Goal: Information Seeking & Learning: Learn about a topic

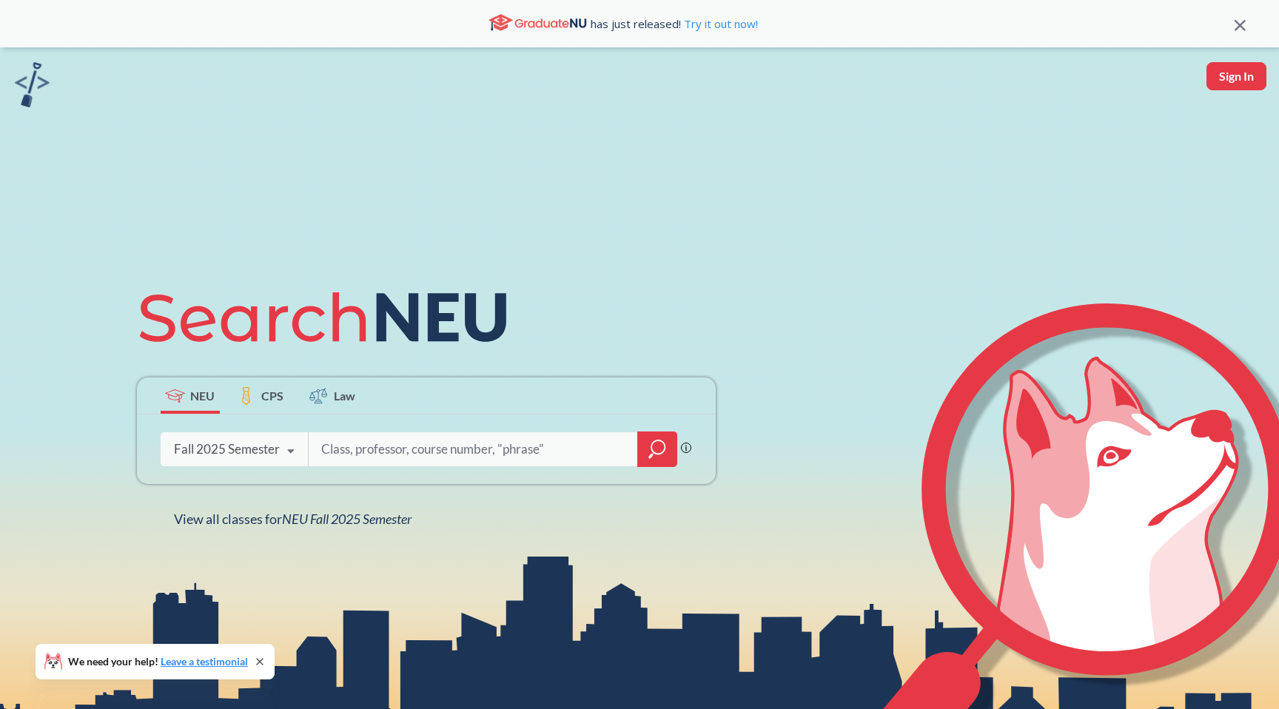
click at [279, 449] on icon at bounding box center [291, 451] width 28 height 41
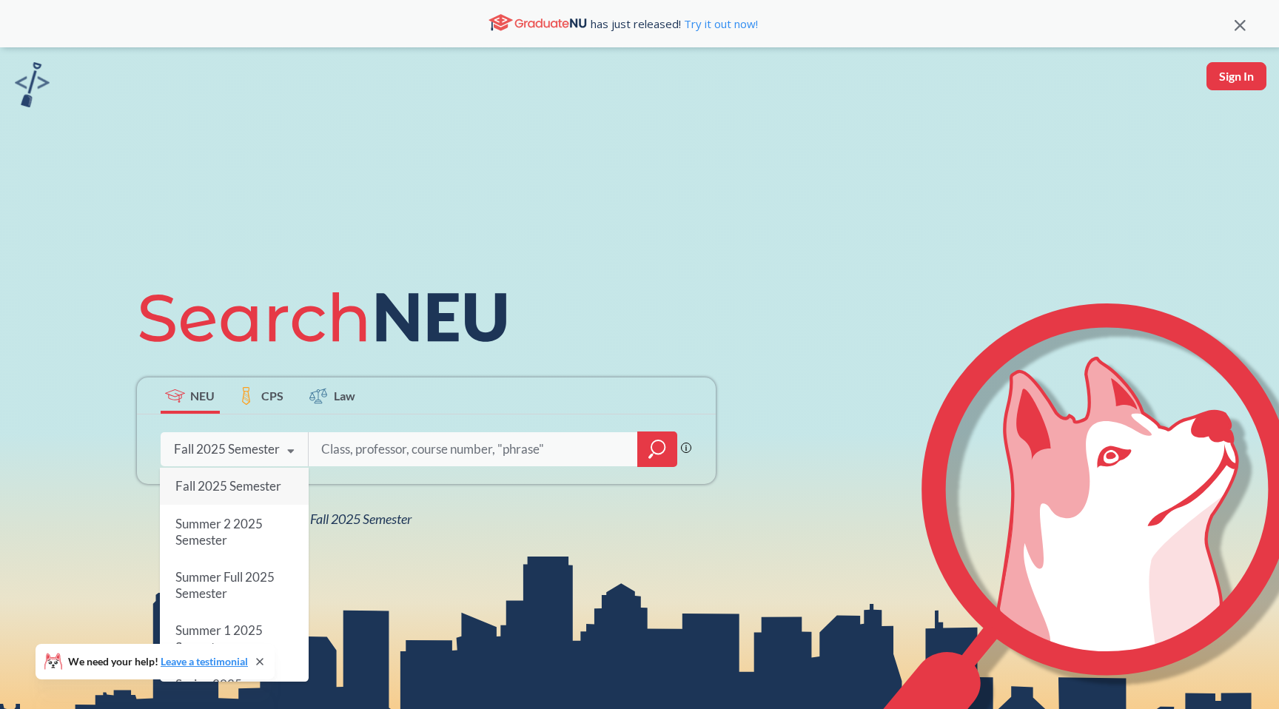
click at [238, 495] on div "Fall 2025 Semester" at bounding box center [234, 486] width 149 height 37
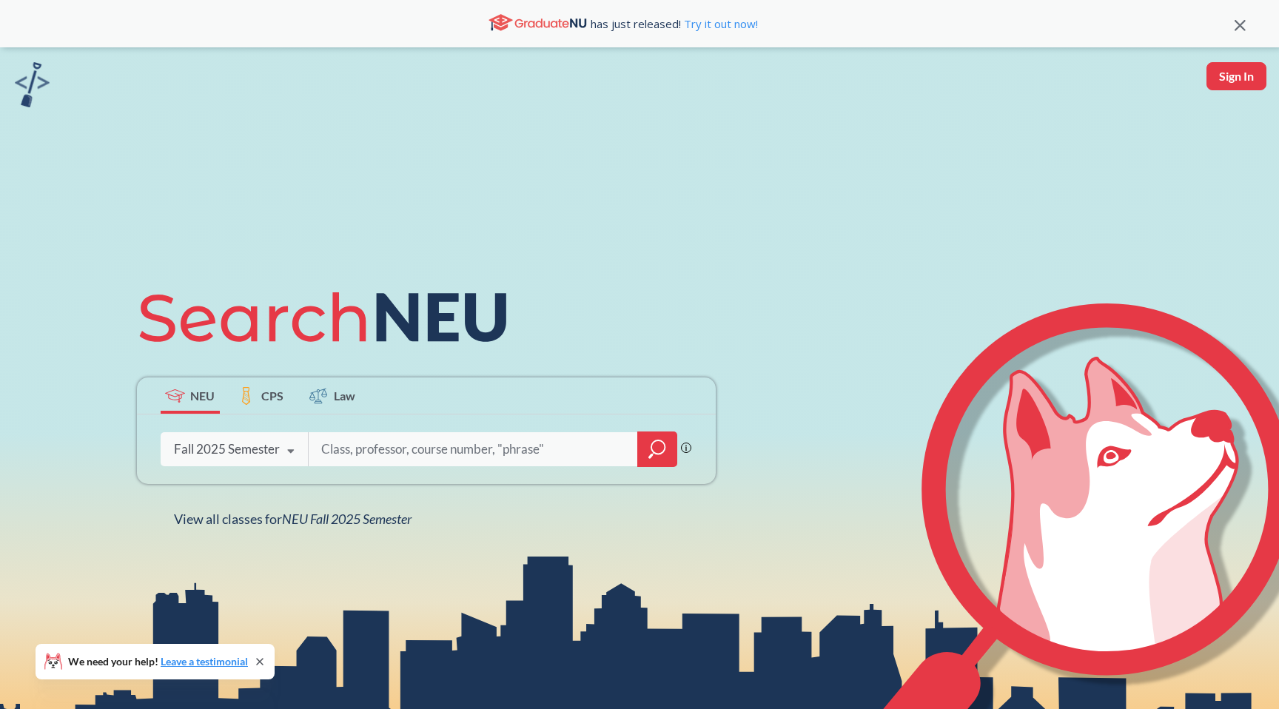
click at [665, 444] on icon "magnifying glass" at bounding box center [658, 447] width 13 height 13
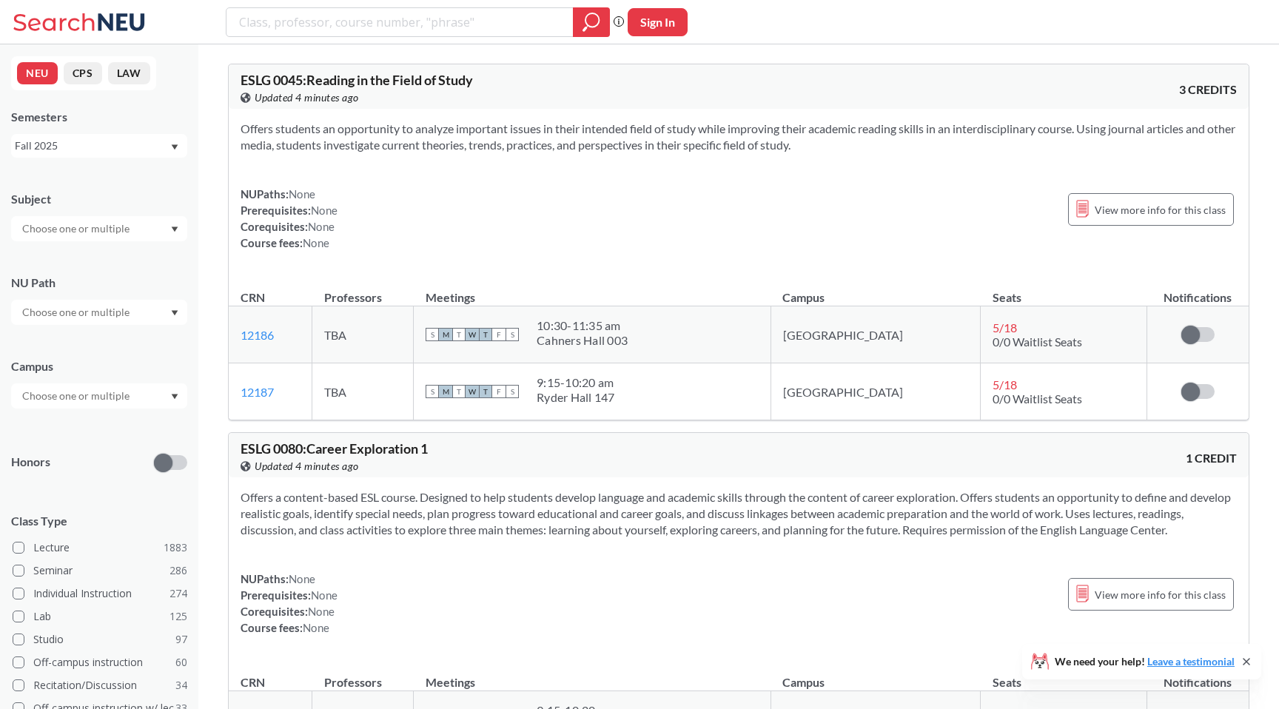
click at [100, 221] on input "text" at bounding box center [77, 229] width 124 height 18
click at [196, 14] on div "Phrase search guarantees the exact search appears in the results. Ex. If you wa…" at bounding box center [639, 22] width 1279 height 44
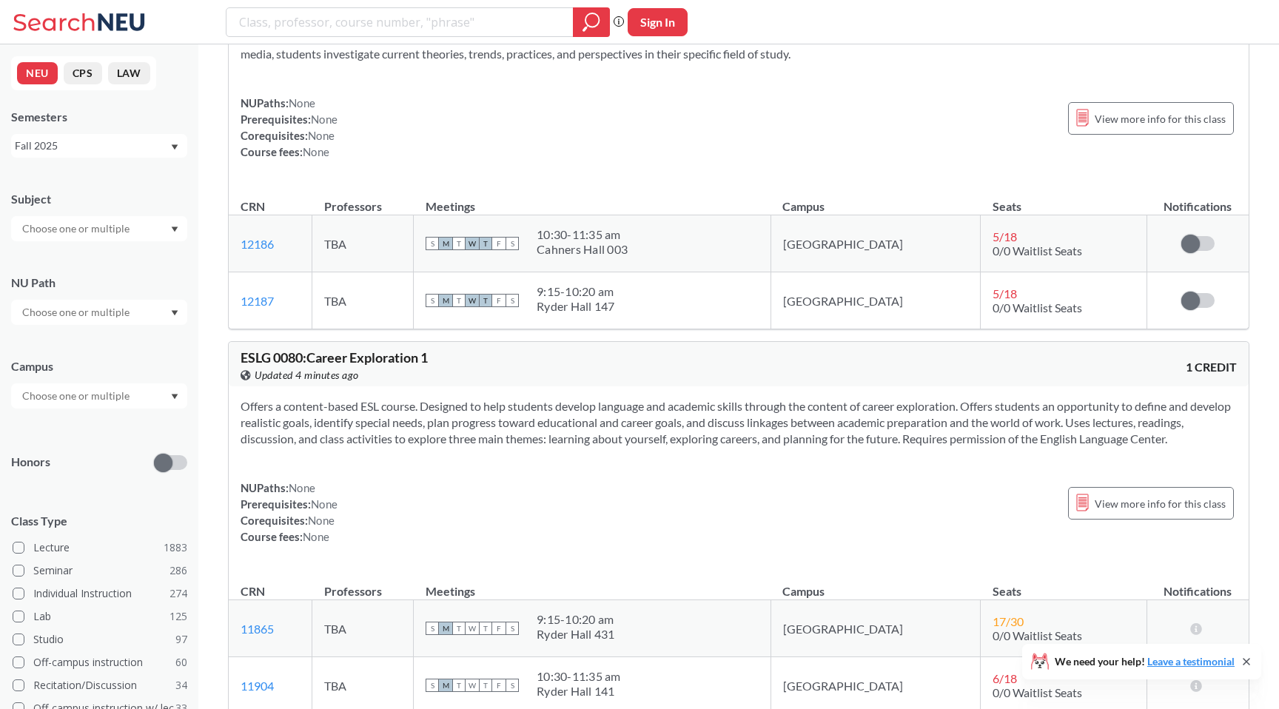
scroll to position [96, 0]
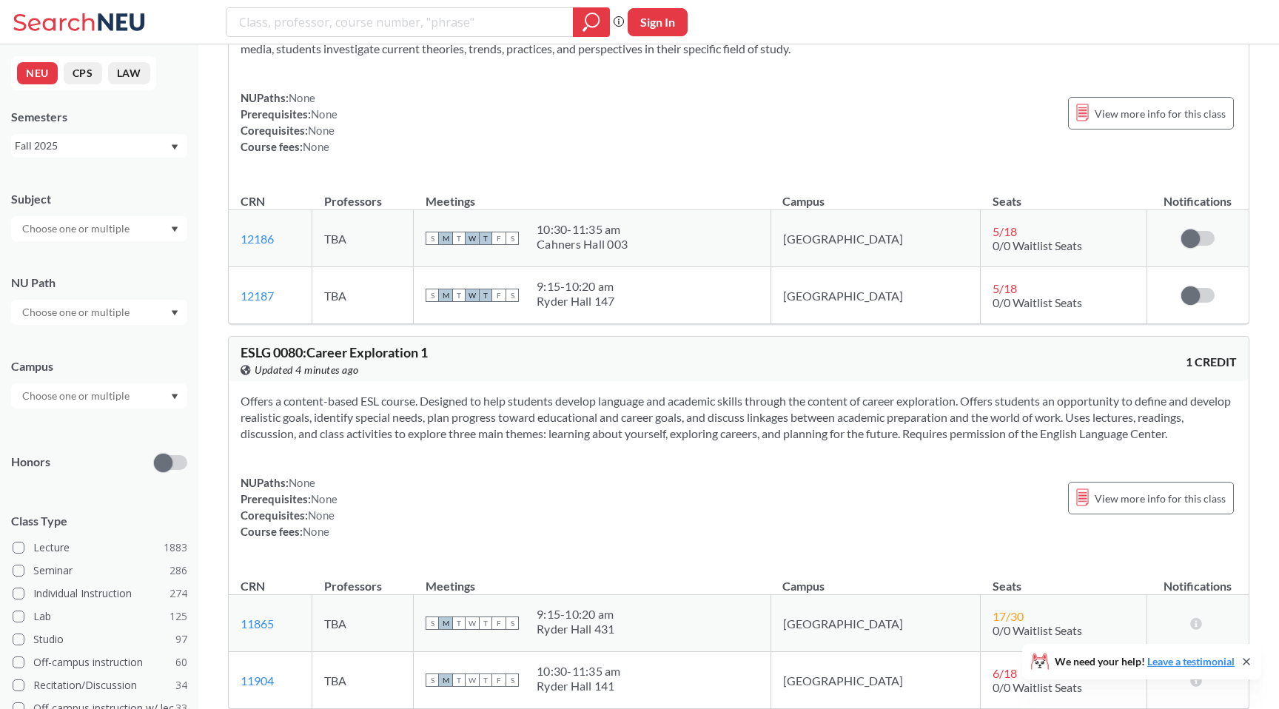
click at [1200, 131] on div "View more info for this class" at bounding box center [1151, 113] width 166 height 47
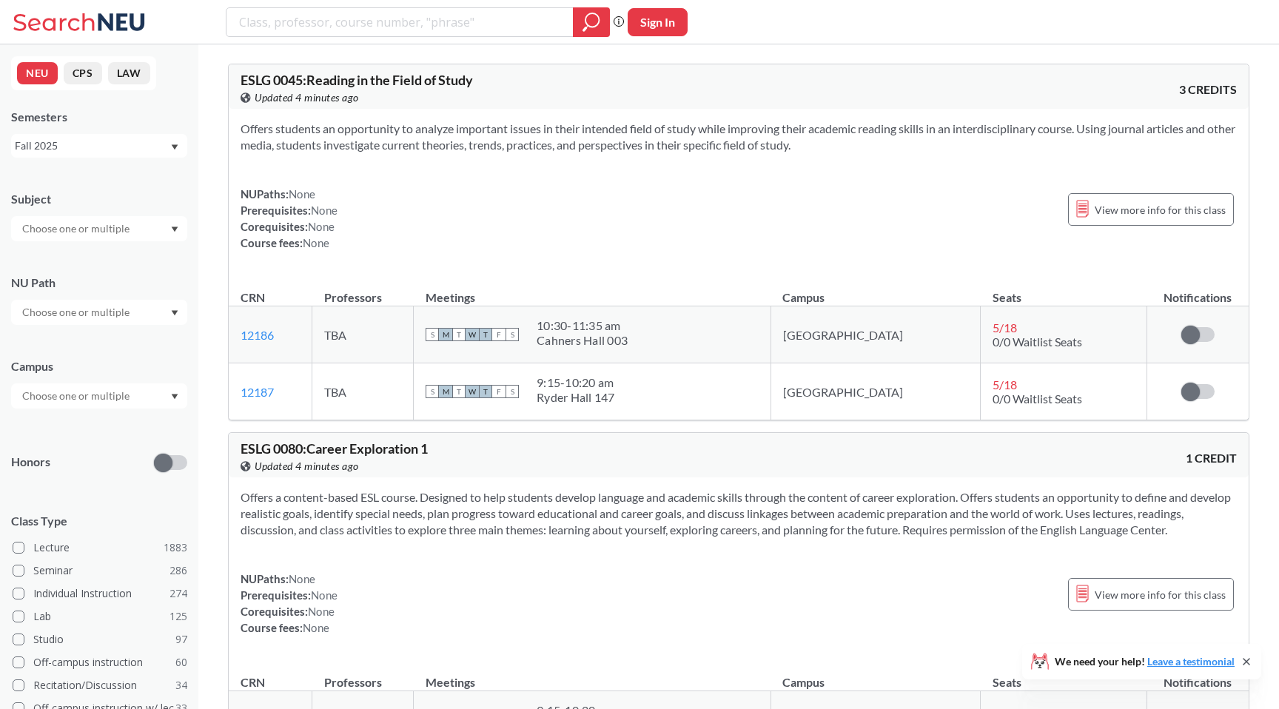
click at [1145, 87] on html "Phrase search guarantees the exact search appears in the results. Ex. If you wa…" at bounding box center [639, 354] width 1279 height 709
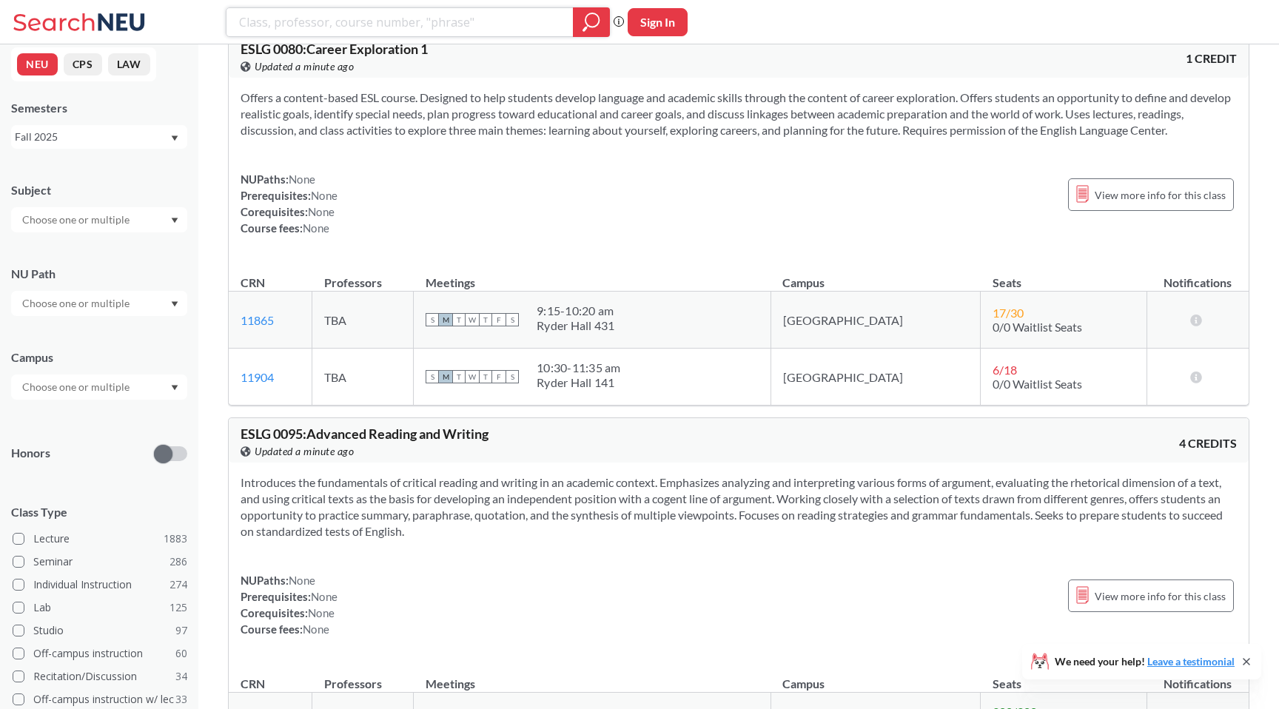
scroll to position [301, 0]
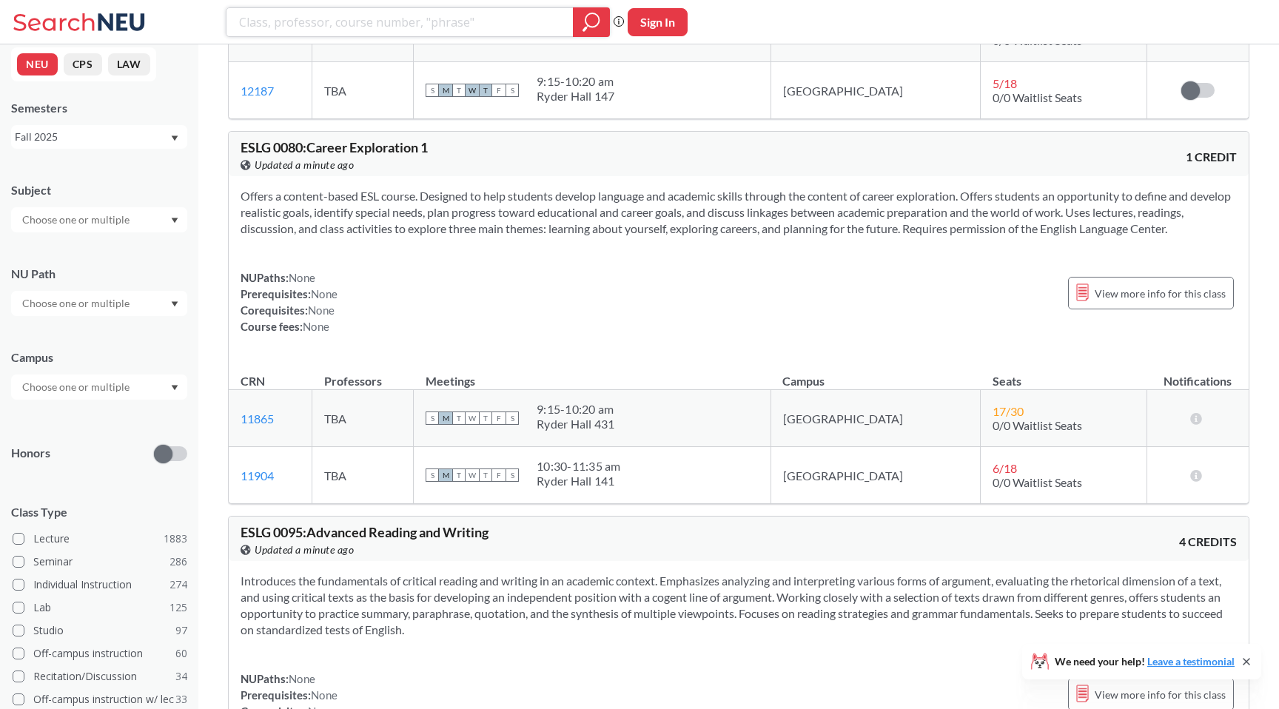
click at [435, 19] on input "search" at bounding box center [400, 22] width 325 height 25
type input ""machine learning""
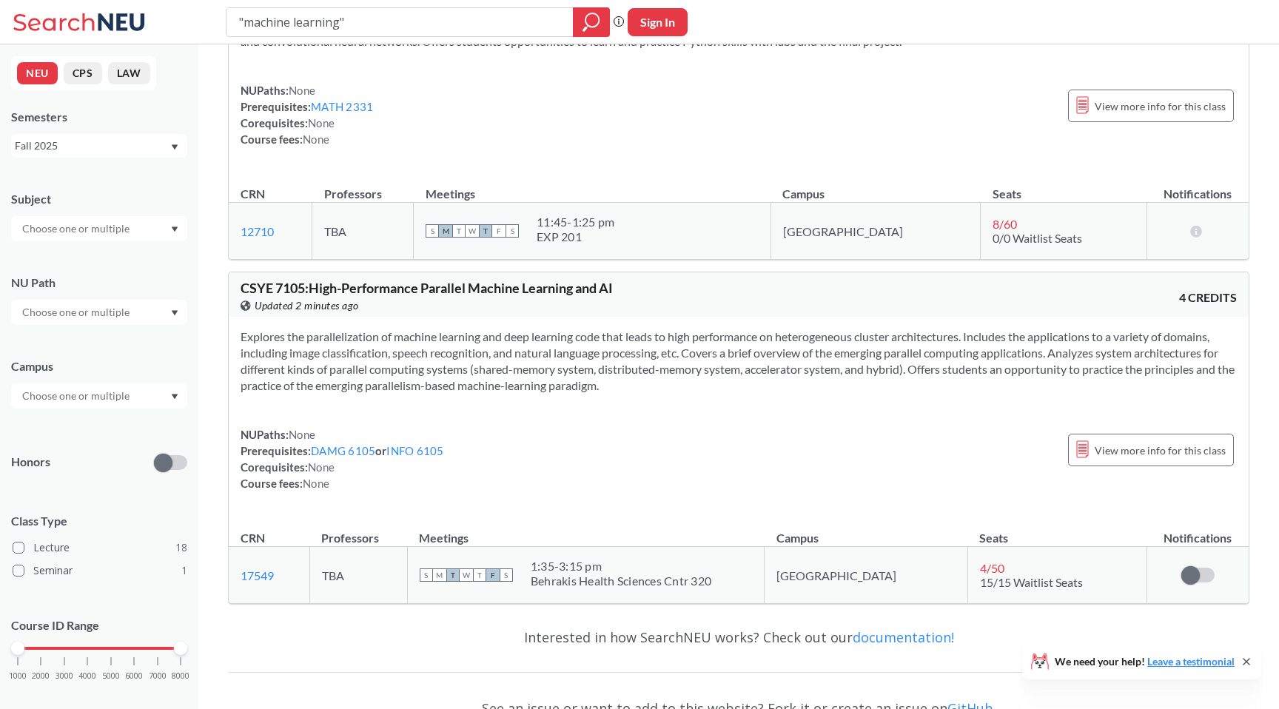
scroll to position [6998, 0]
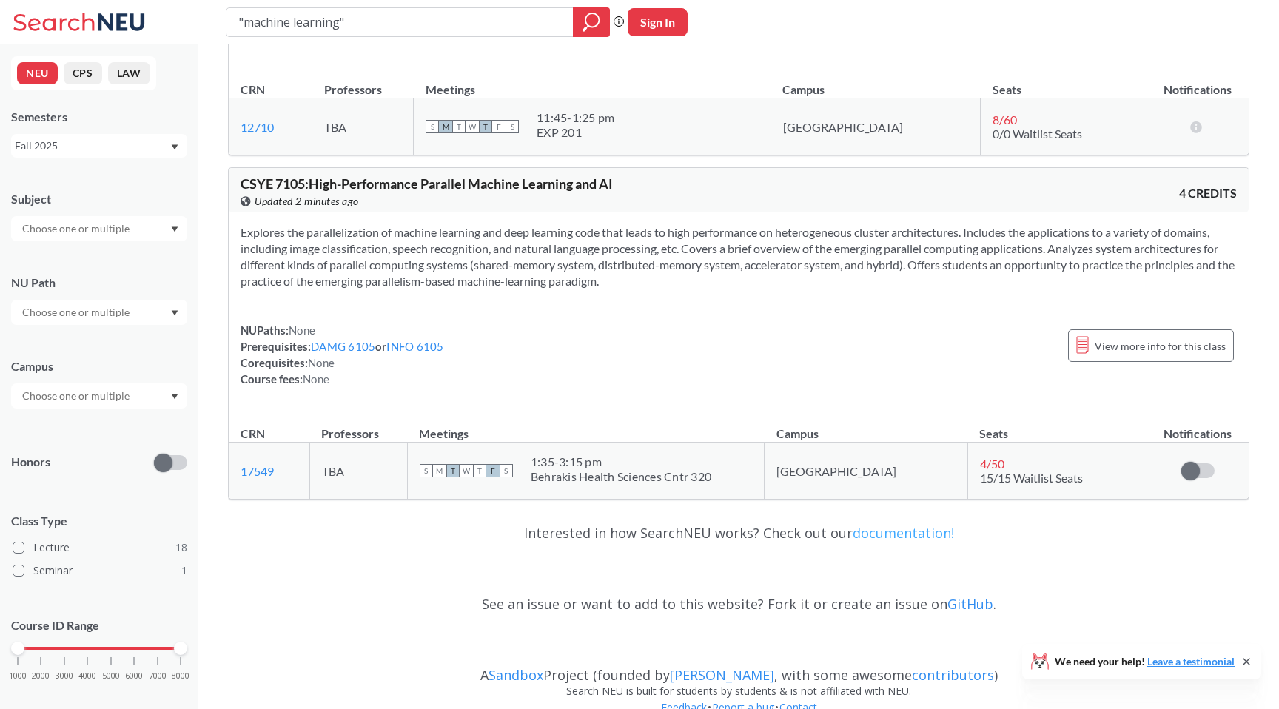
click at [868, 524] on link "documentation!" at bounding box center [903, 533] width 101 height 18
click at [709, 666] on link "[PERSON_NAME]" at bounding box center [722, 675] width 104 height 18
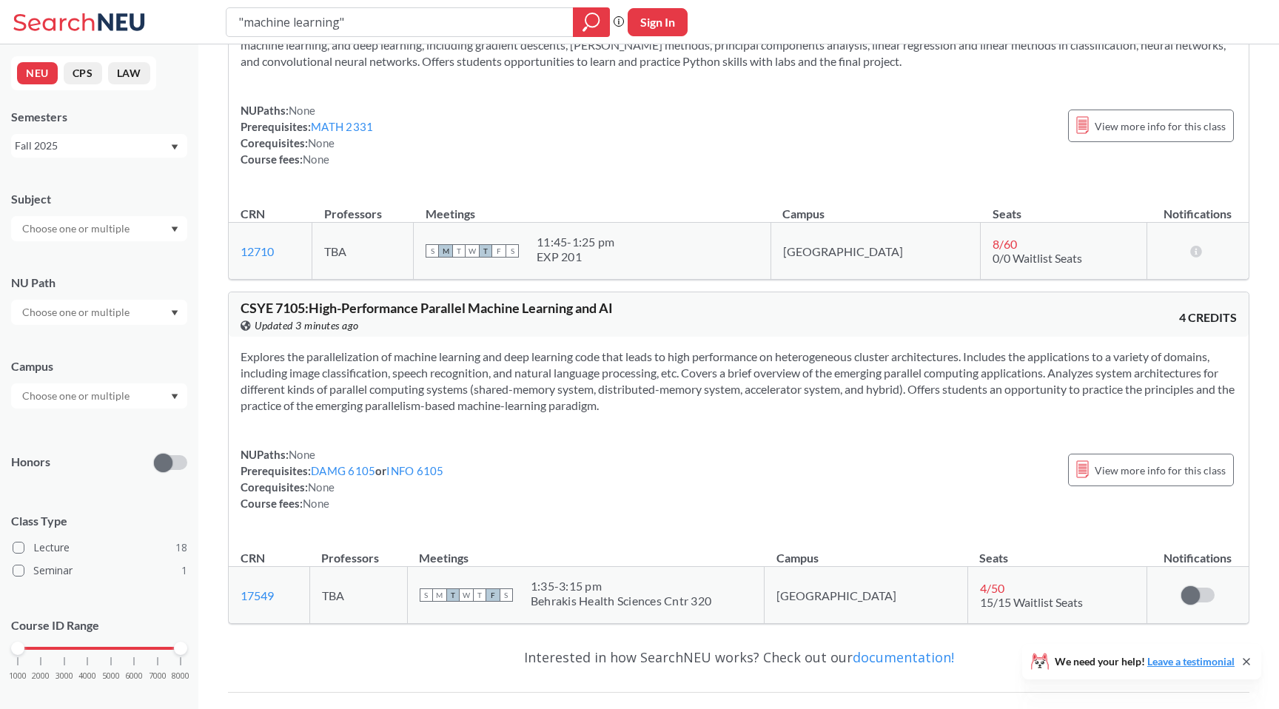
scroll to position [6852, 0]
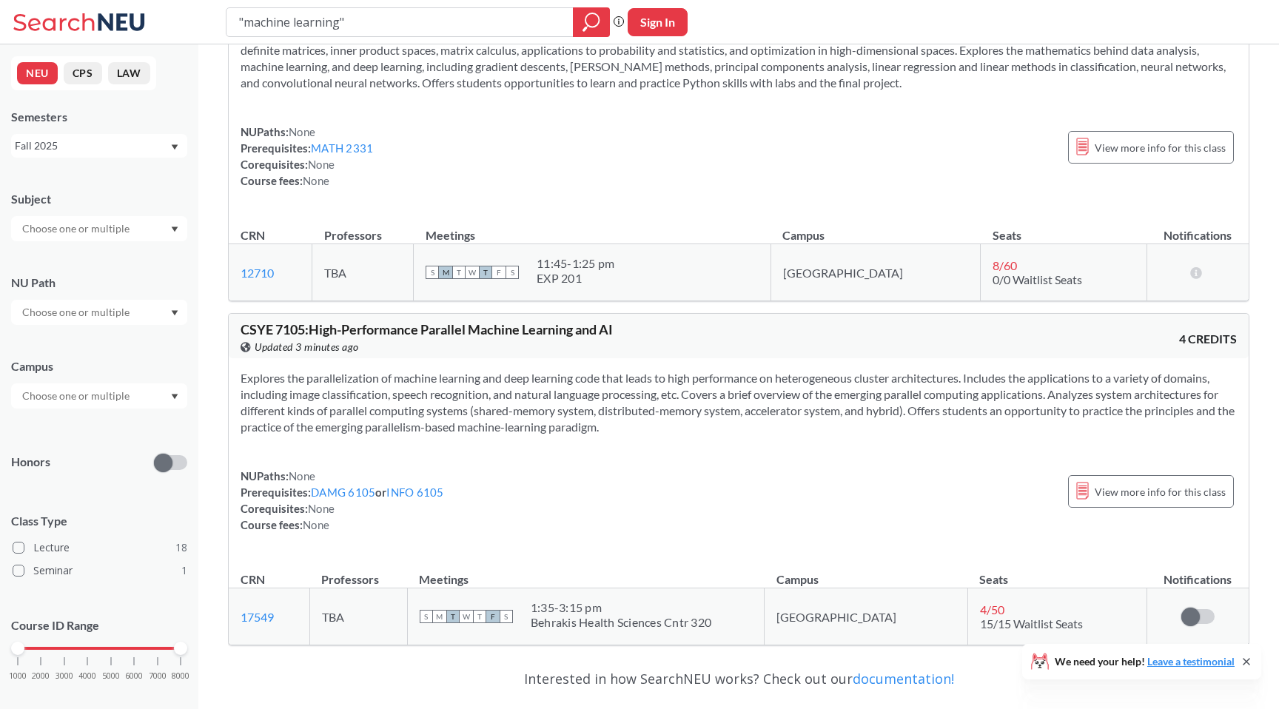
click at [85, 73] on button "CPS" at bounding box center [83, 73] width 39 height 22
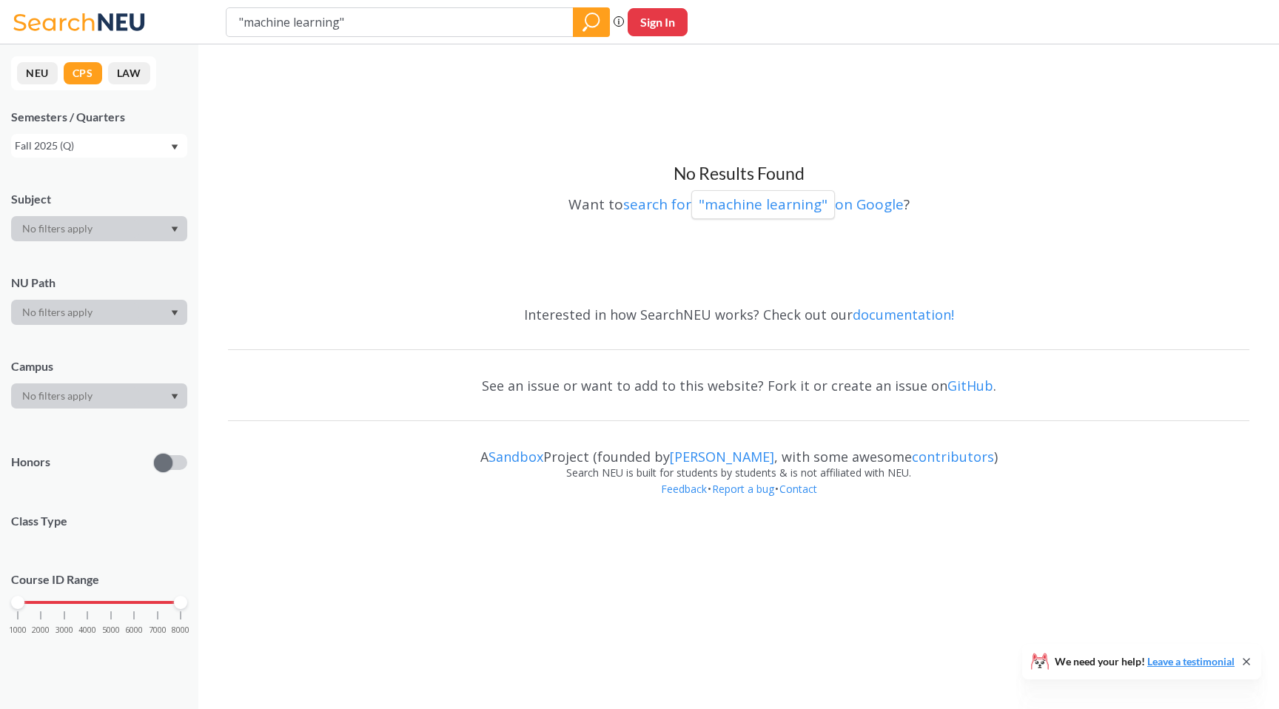
click at [135, 73] on button "LAW" at bounding box center [129, 73] width 42 height 22
click at [43, 71] on button "NEU" at bounding box center [37, 73] width 41 height 22
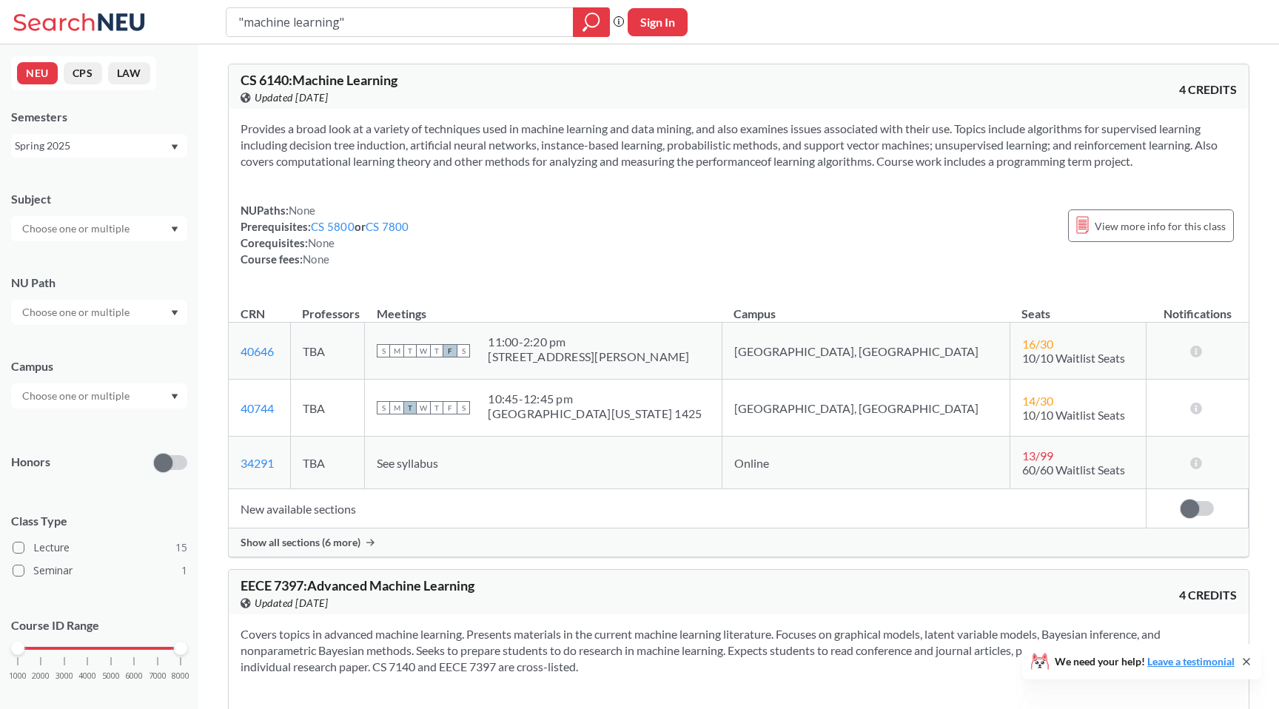
click at [649, 27] on button "Sign In" at bounding box center [658, 22] width 60 height 28
select select "US"
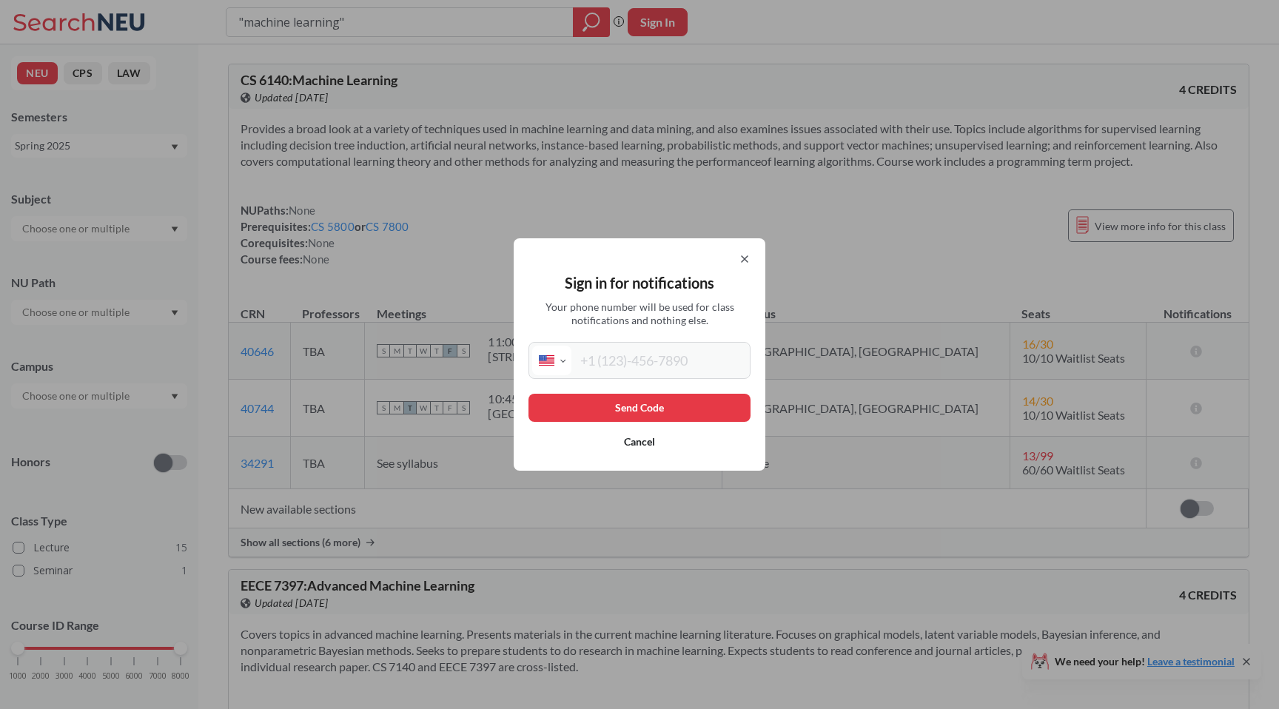
click at [745, 261] on icon at bounding box center [745, 259] width 12 height 12
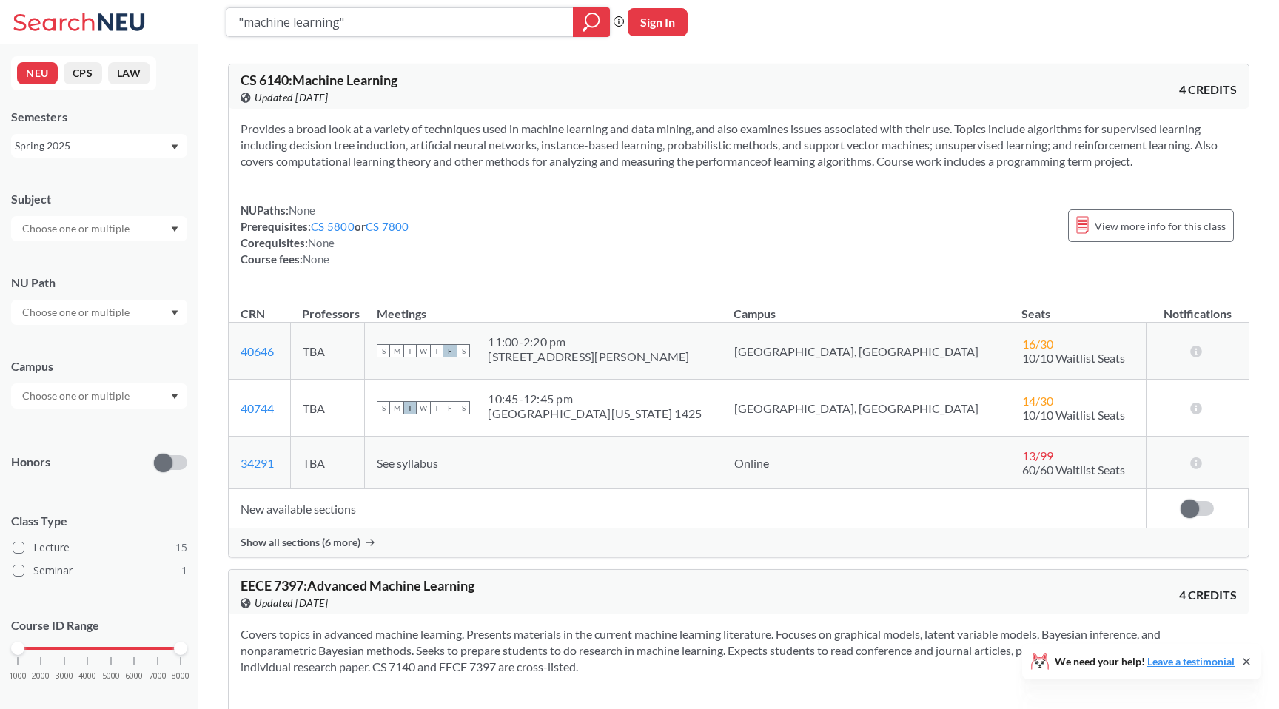
click at [595, 23] on icon "magnifying glass" at bounding box center [592, 22] width 18 height 21
click at [58, 234] on input "text" at bounding box center [77, 229] width 124 height 18
click at [98, 191] on div "Subject" at bounding box center [99, 199] width 176 height 16
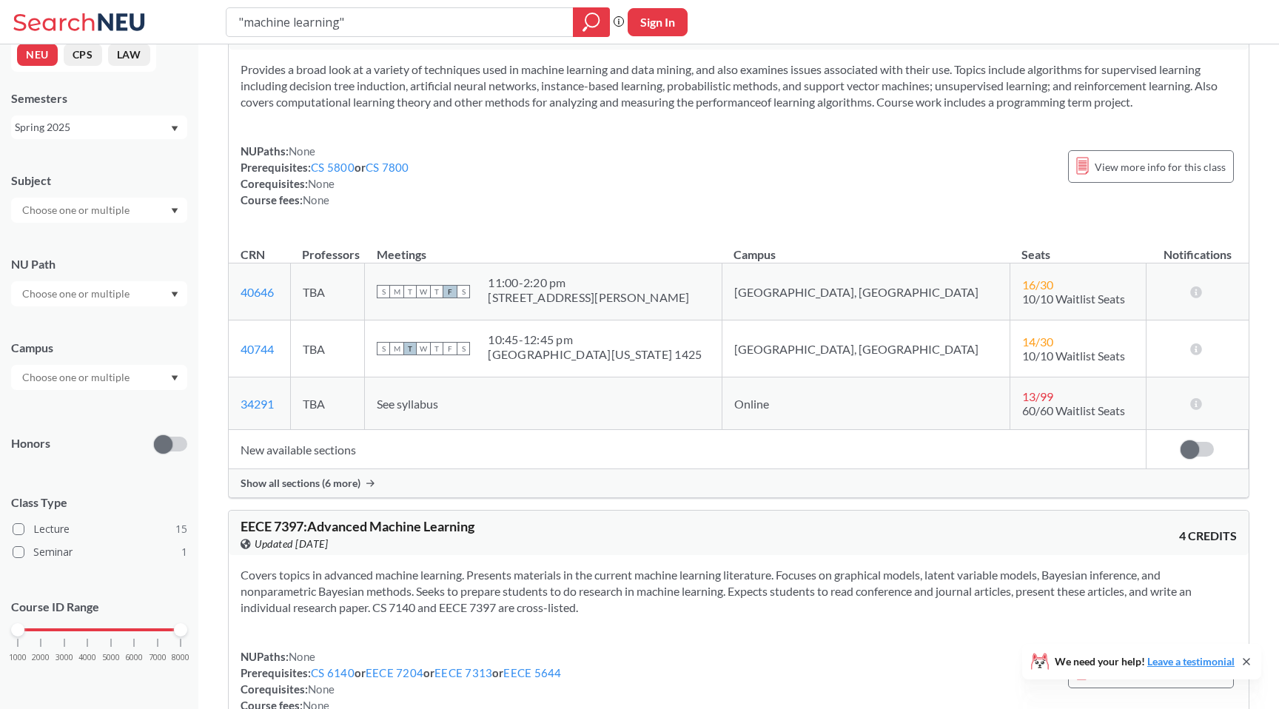
scroll to position [61, 0]
drag, startPoint x: 17, startPoint y: 628, endPoint x: 74, endPoint y: 623, distance: 57.2
click at [74, 623] on div "Course ID Range 1000 2000 3000 4000 5000 6000 7000 8000" at bounding box center [99, 637] width 176 height 107
drag, startPoint x: 175, startPoint y: 626, endPoint x: 109, endPoint y: 626, distance: 65.9
click at [109, 626] on div at bounding box center [110, 629] width 13 height 13
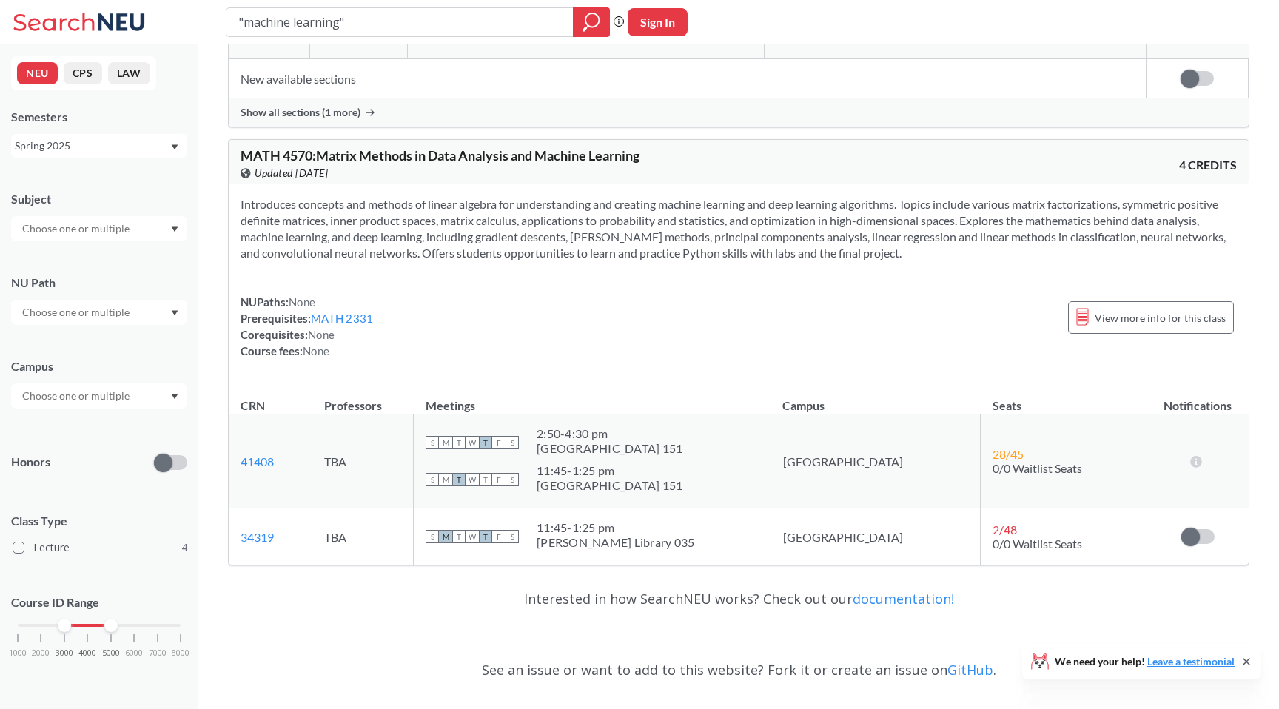
scroll to position [1504, 0]
click at [1167, 659] on link "Leave a testimonial" at bounding box center [1191, 661] width 87 height 13
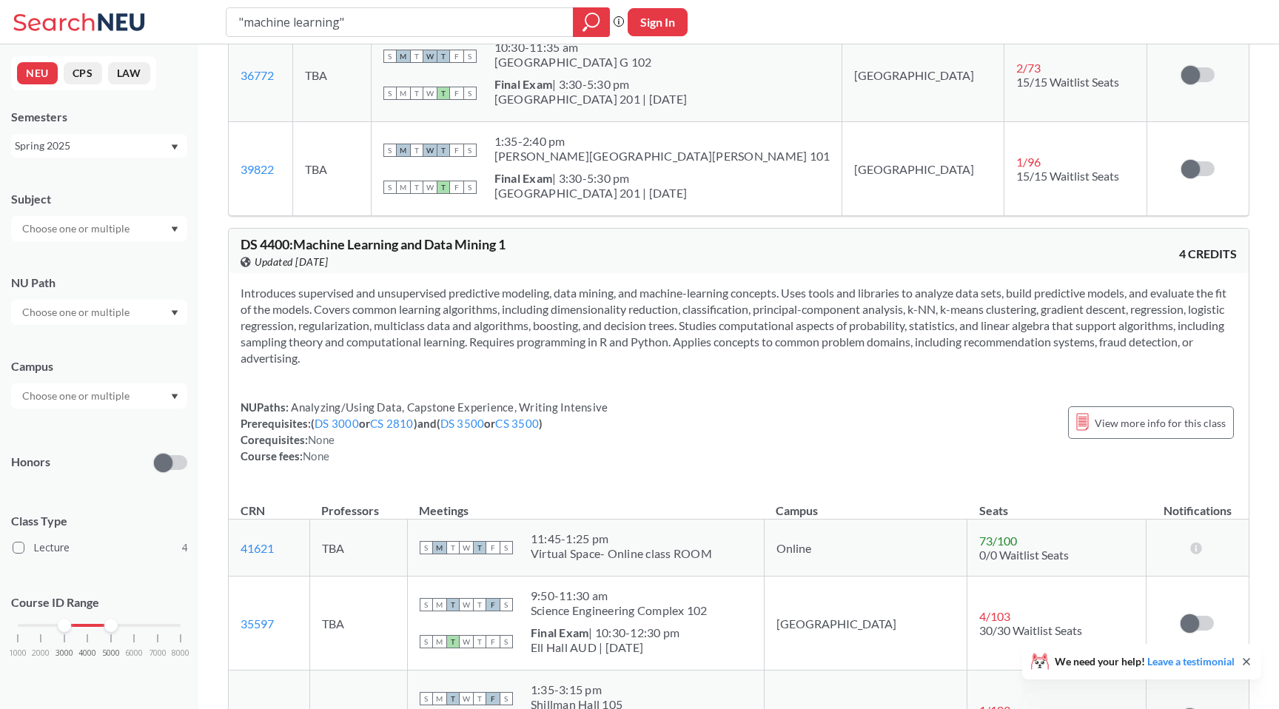
scroll to position [760, 0]
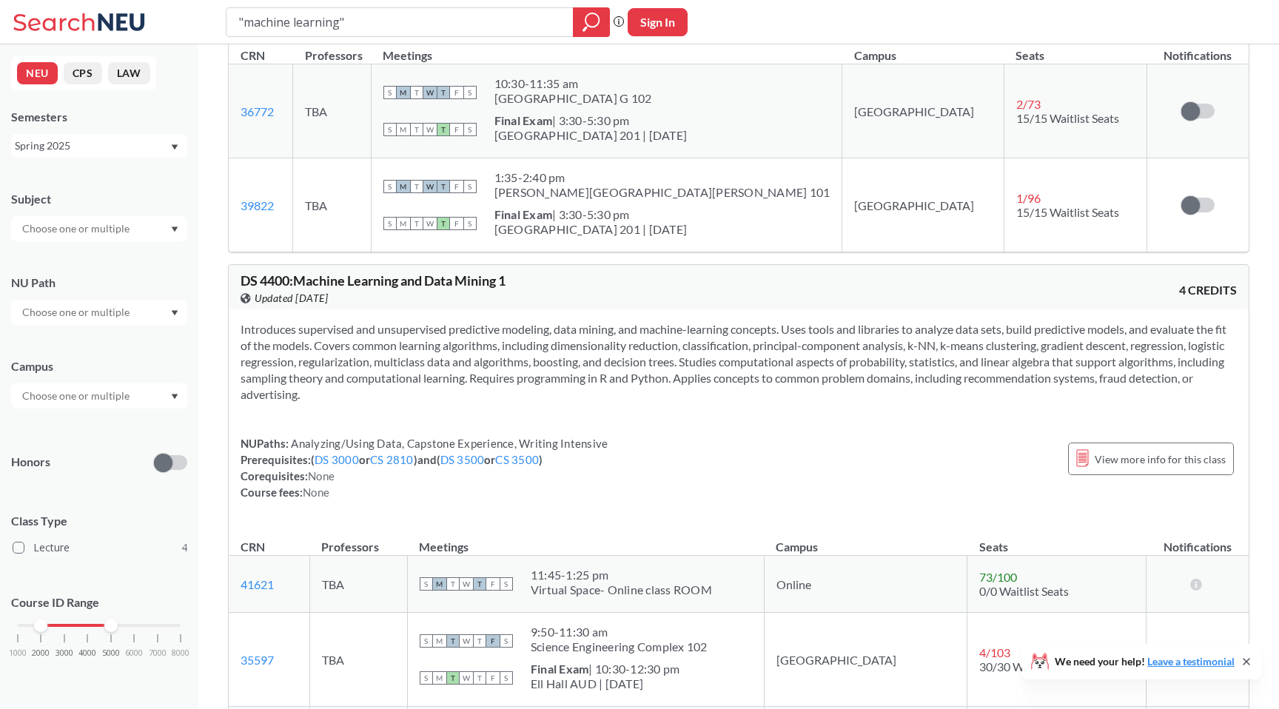
drag, startPoint x: 60, startPoint y: 620, endPoint x: 41, endPoint y: 620, distance: 18.5
click at [41, 620] on div at bounding box center [40, 625] width 13 height 13
